Goal: Task Accomplishment & Management: Use online tool/utility

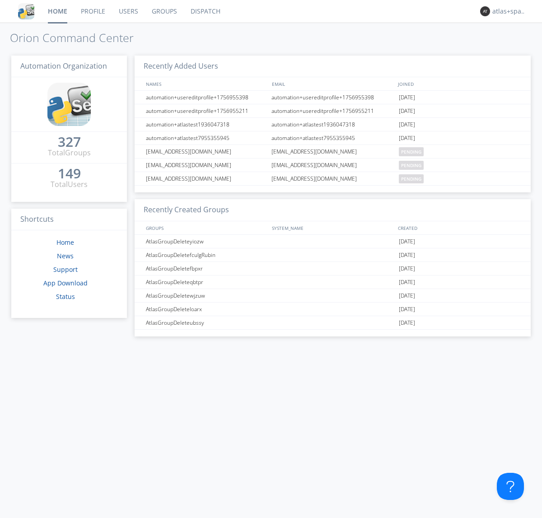
click at [205, 11] on link "Dispatch" at bounding box center [205, 11] width 43 height 23
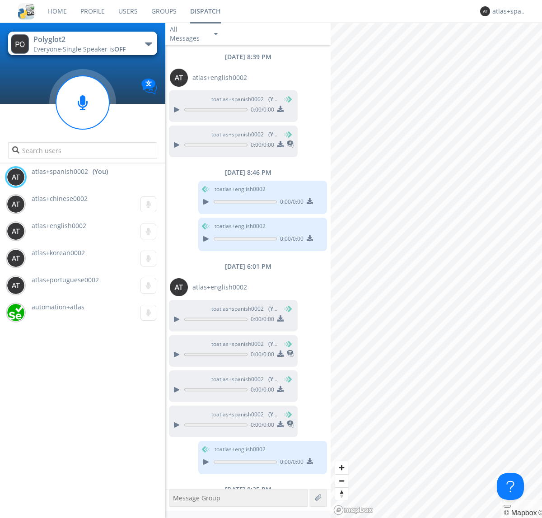
click at [148, 44] on div "button" at bounding box center [148, 44] width 7 height 4
click at [0, 0] on span "Polyglot3" at bounding box center [0, 0] width 0 height 0
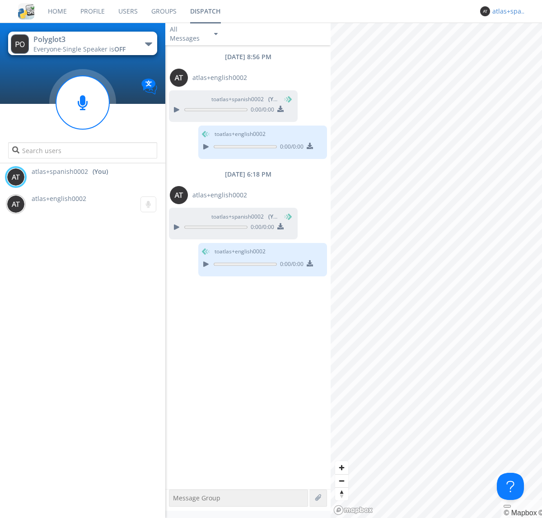
click at [507, 11] on div "atlas+spanish0002" at bounding box center [510, 11] width 34 height 9
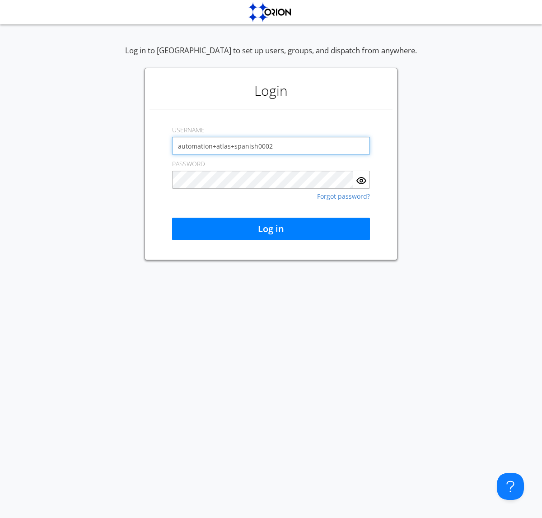
type input "automation+atlas+spanish0002"
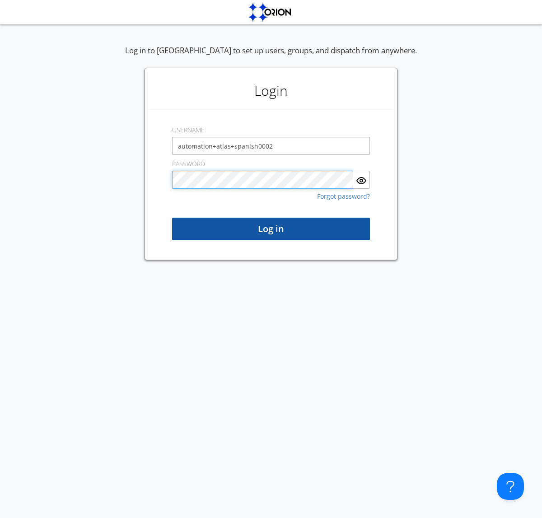
click at [271, 229] on button "Log in" at bounding box center [271, 229] width 198 height 23
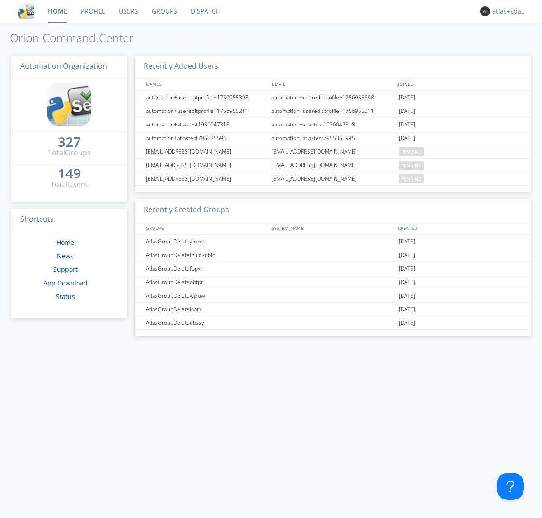
click at [205, 11] on link "Dispatch" at bounding box center [205, 11] width 43 height 23
